Goal: Information Seeking & Learning: Learn about a topic

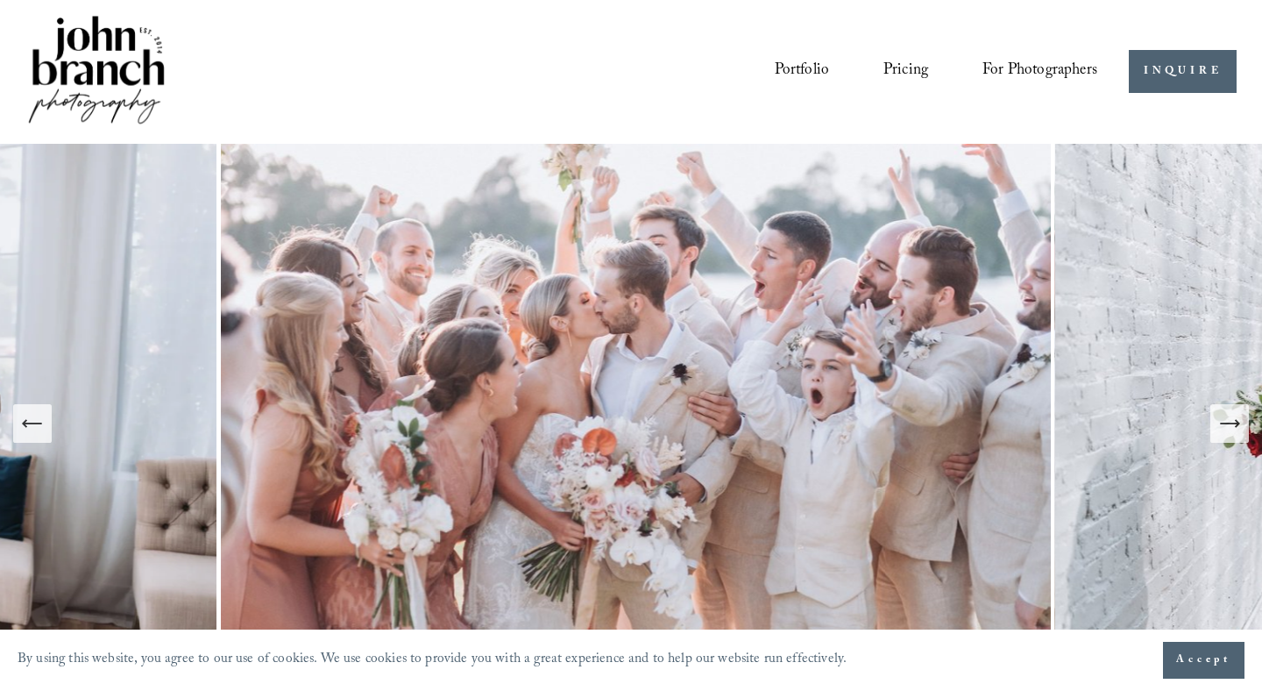
click at [898, 67] on link "Pricing" at bounding box center [906, 71] width 45 height 33
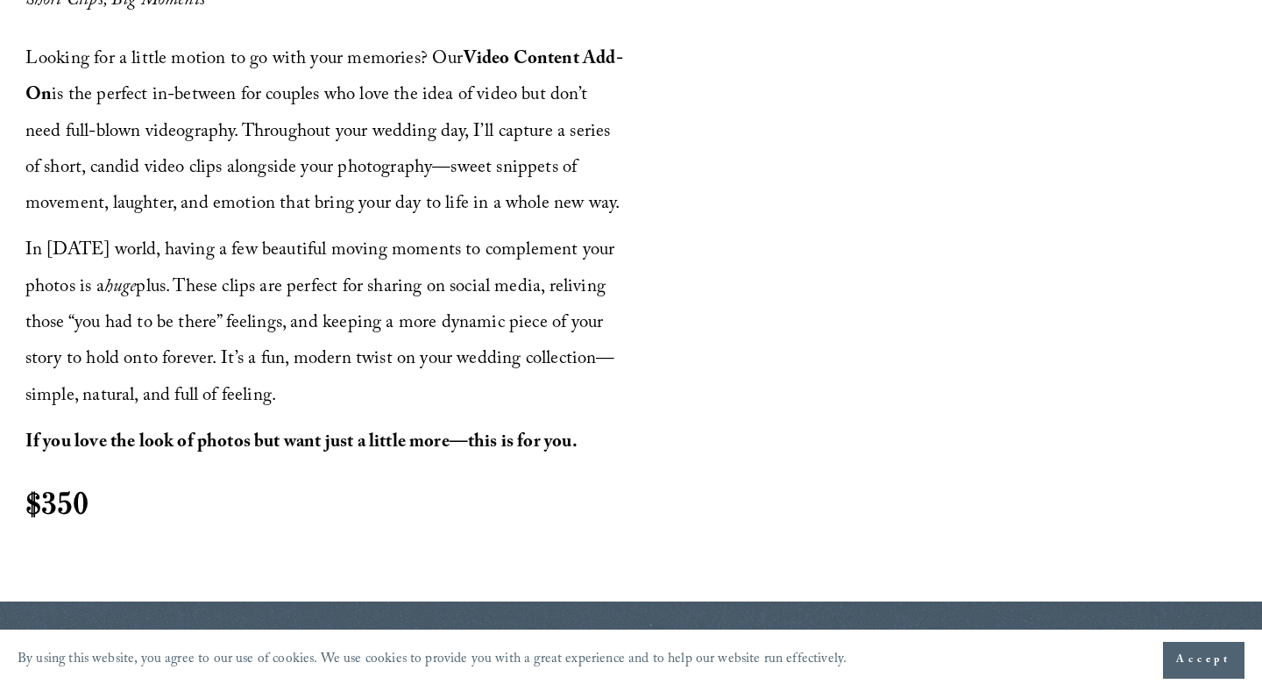
scroll to position [2084, 0]
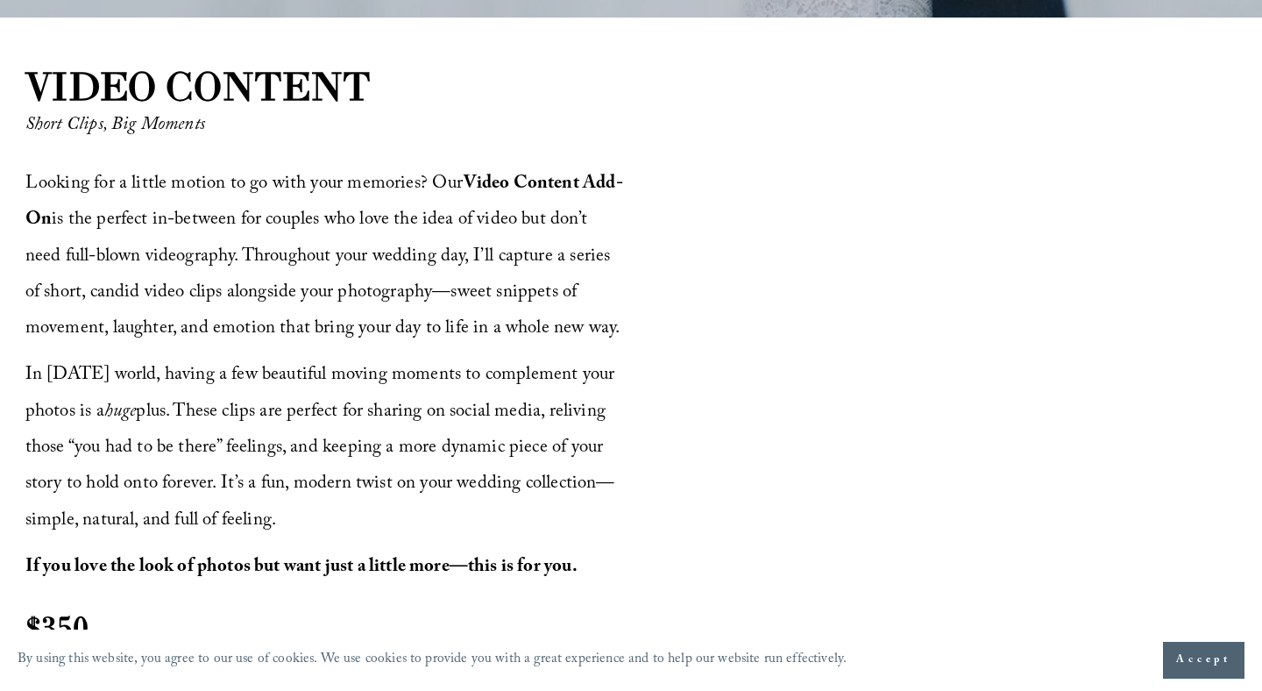
click at [270, 480] on span "In today’s world, having a few beautiful moving moments to complement your phot…" at bounding box center [322, 447] width 594 height 175
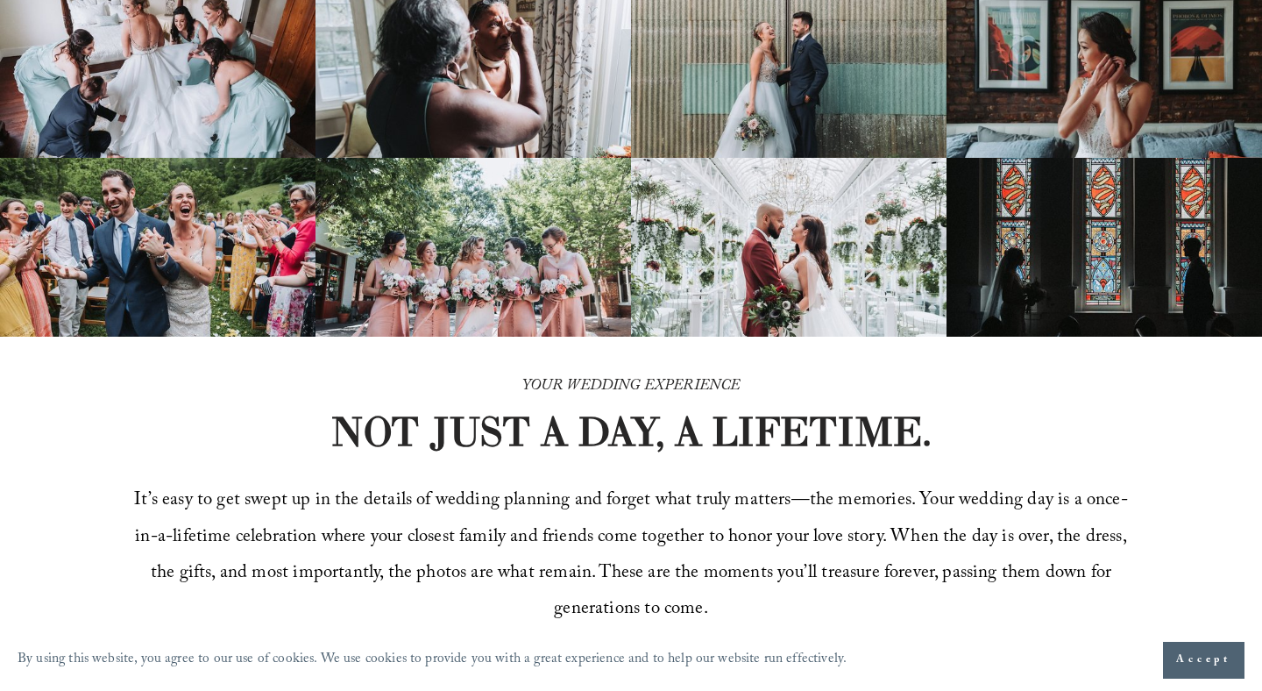
scroll to position [0, 0]
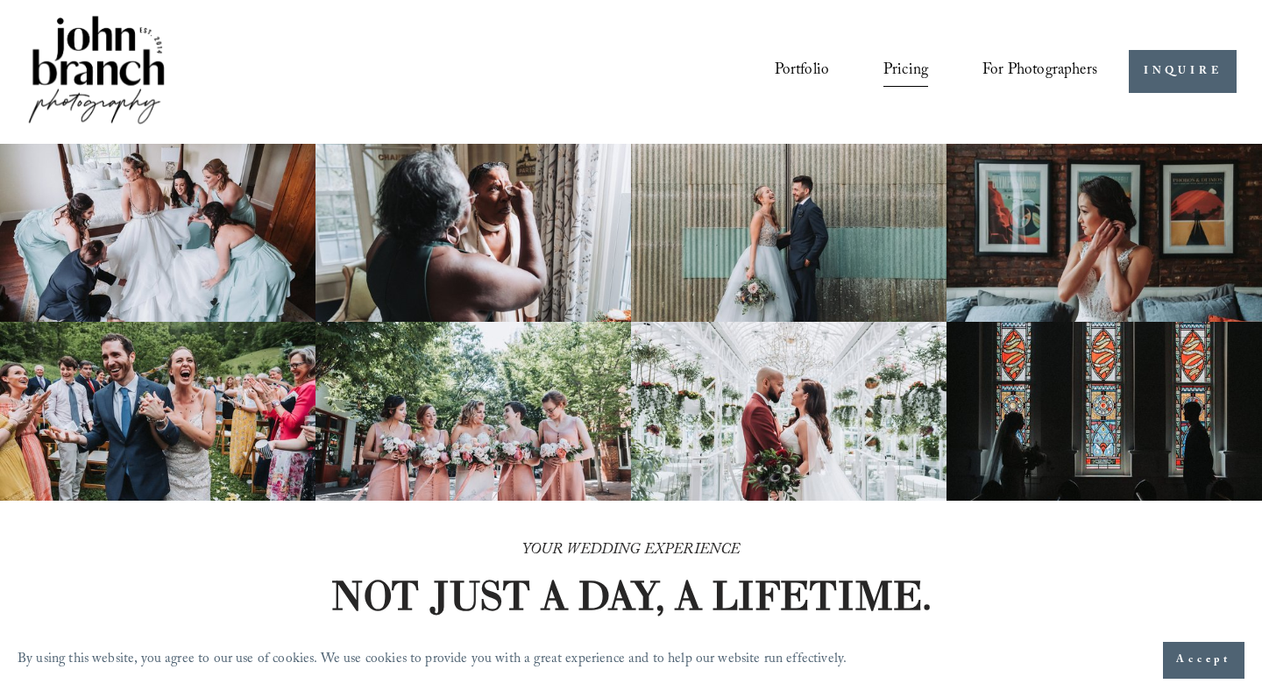
click at [1013, 65] on span "For Photographers" at bounding box center [1040, 72] width 115 height 30
click at [0, 0] on link "Blog" at bounding box center [0, 0] width 0 height 0
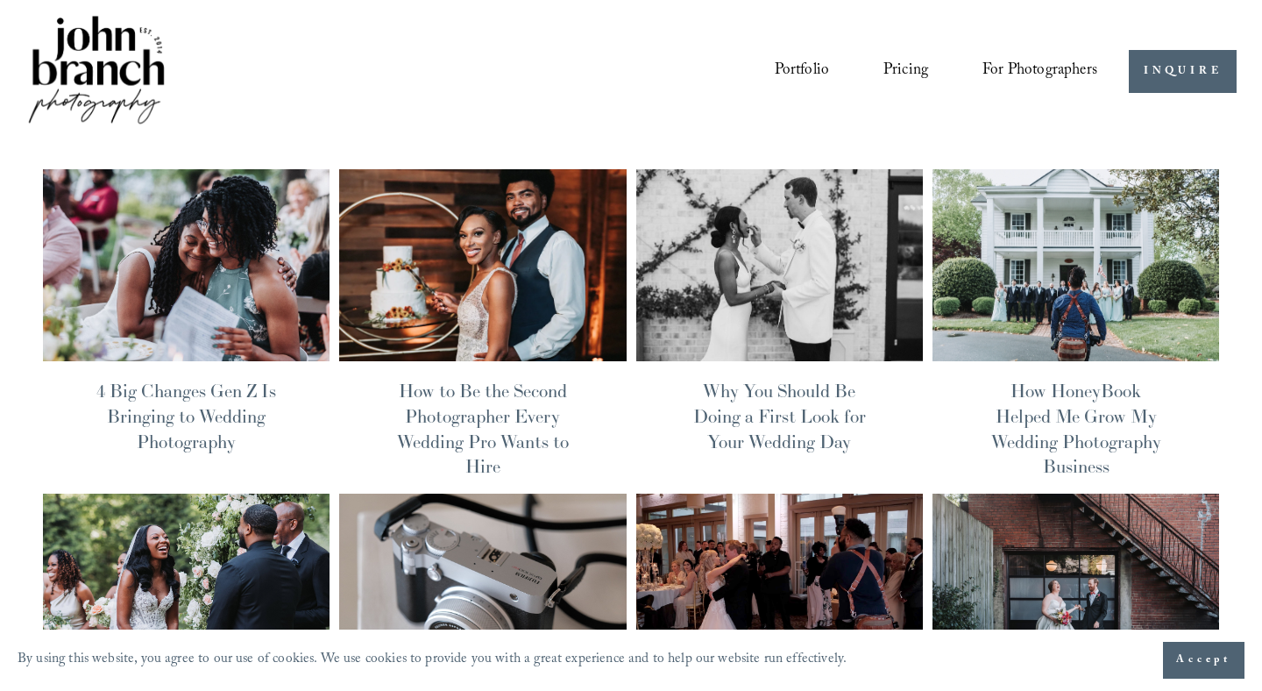
click at [192, 415] on link "4 Big Changes Gen Z Is Bringing to Wedding Photography" at bounding box center [186, 417] width 180 height 74
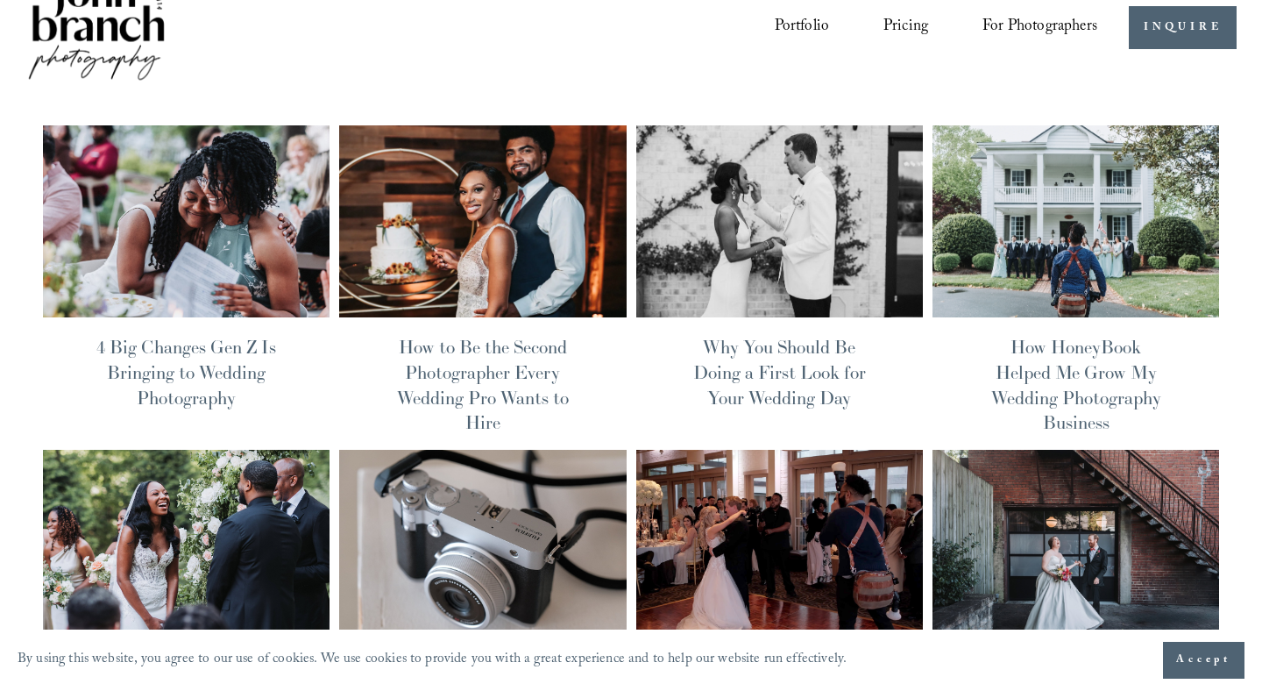
scroll to position [6, 0]
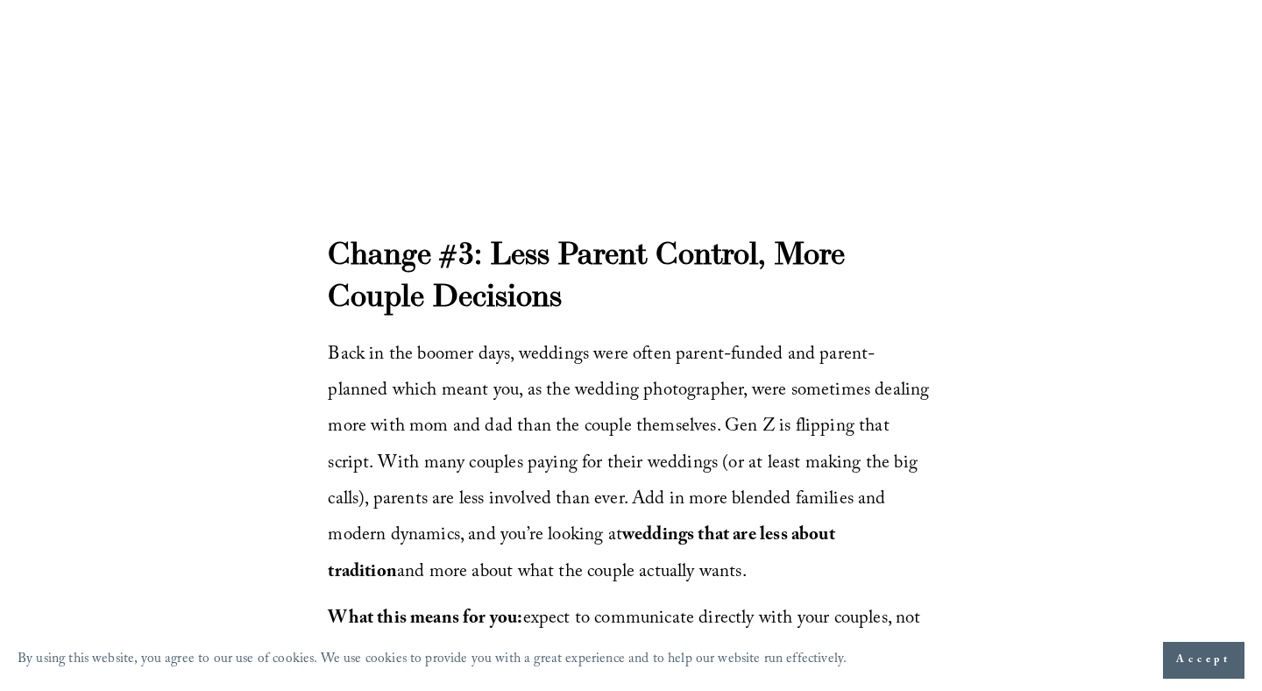
scroll to position [3258, 0]
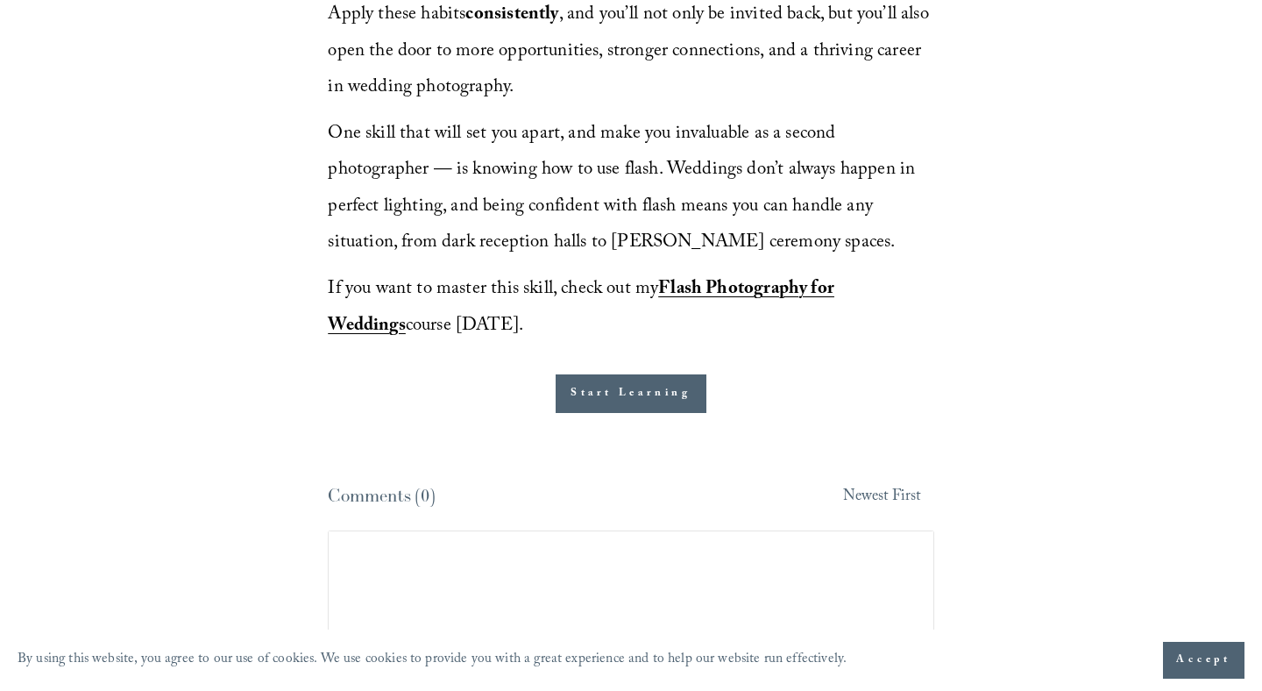
scroll to position [5685, 0]
